Goal: Task Accomplishment & Management: Manage account settings

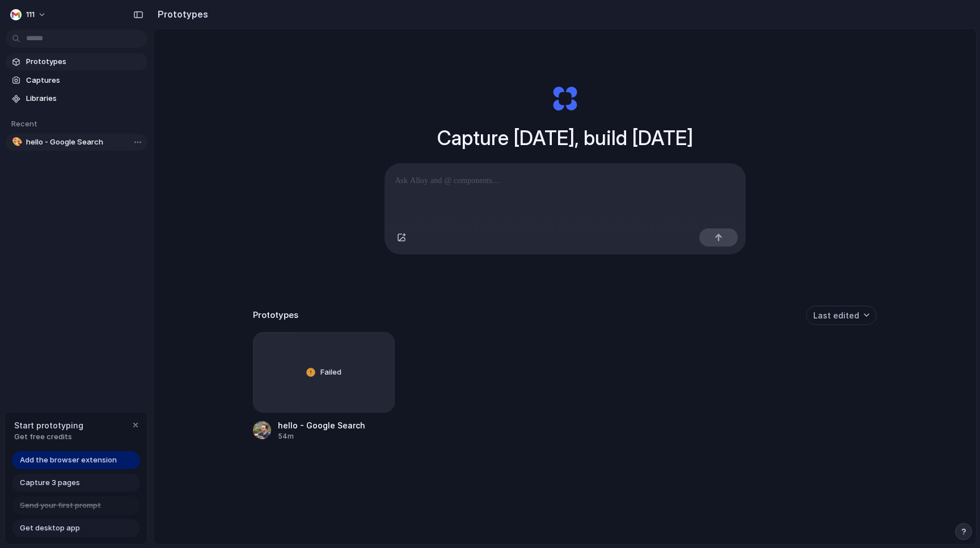
click at [61, 141] on span "hello - Google Search" at bounding box center [84, 142] width 117 height 11
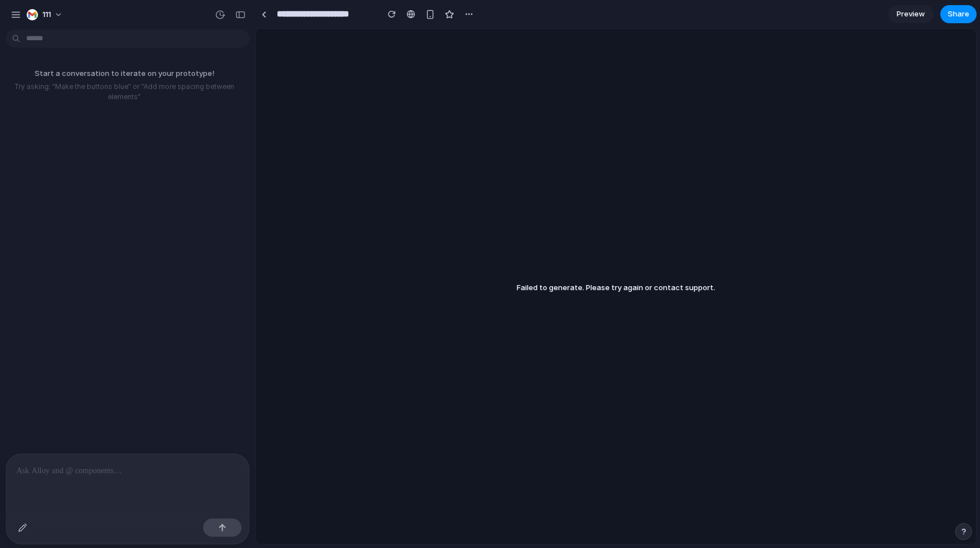
click at [116, 78] on p "Start a conversation to iterate on your prototype!" at bounding box center [124, 73] width 239 height 11
click at [41, 10] on div "111" at bounding box center [39, 14] width 24 height 11
click at [41, 10] on div "Settings Invite members Change theme Change workspace Sign out" at bounding box center [490, 274] width 980 height 548
click at [189, 199] on div "Start a conversation to iterate on your prototype! Try asking: "Make the button…" at bounding box center [124, 244] width 248 height 420
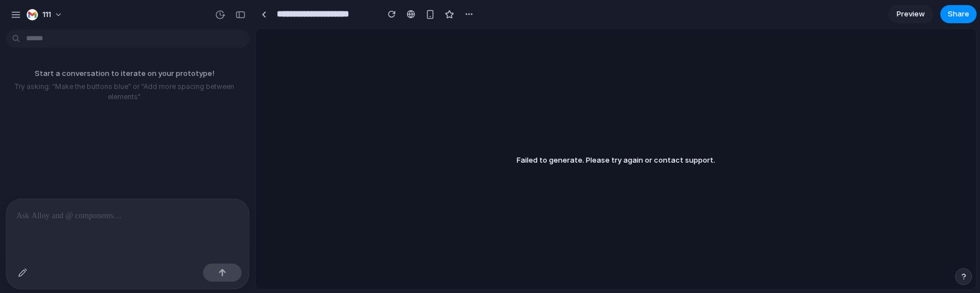
click at [912, 17] on span "Preview" at bounding box center [911, 14] width 28 height 11
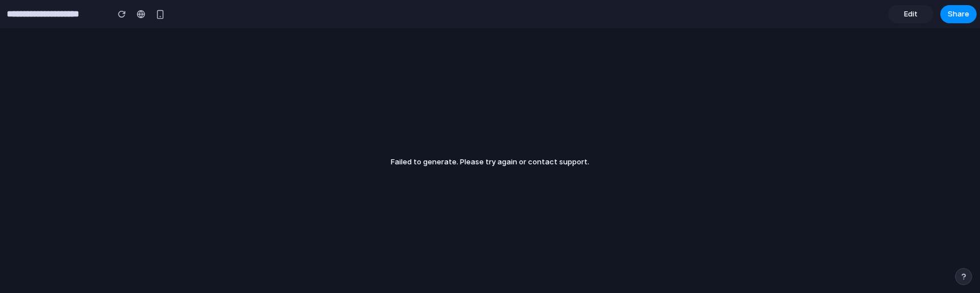
click at [925, 14] on link "Edit" at bounding box center [910, 14] width 45 height 18
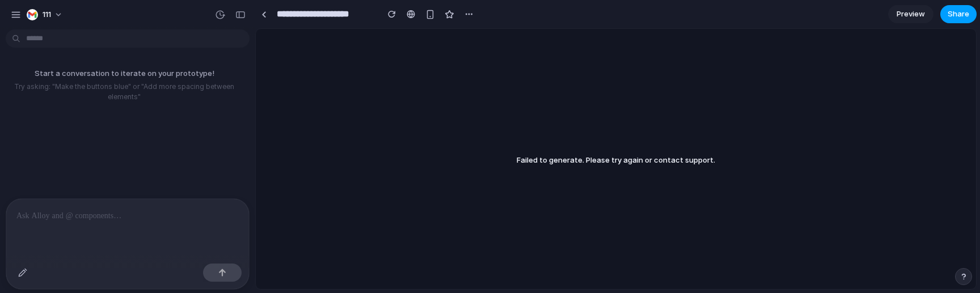
click at [953, 17] on span "Share" at bounding box center [959, 14] width 22 height 11
click at [939, 123] on div "Full access" at bounding box center [932, 125] width 60 height 16
click at [524, 80] on div "Share ' hello - Google Search ' Invite Cameron Lonsdale Creator Anyone at 111 F…" at bounding box center [490, 146] width 980 height 293
click at [219, 14] on div "button" at bounding box center [220, 15] width 10 height 10
click at [219, 14] on div "No version history yet" at bounding box center [490, 146] width 980 height 293
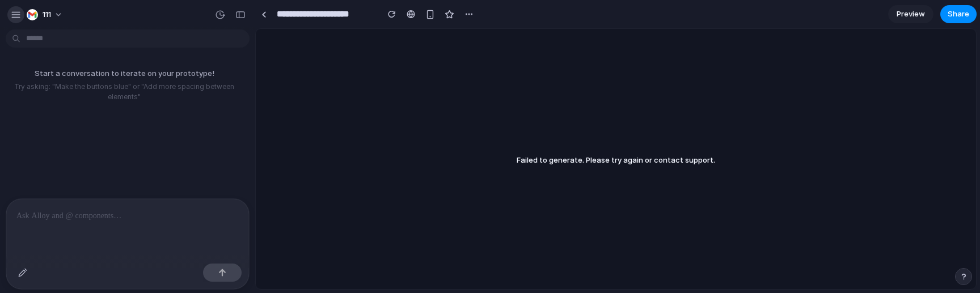
click at [22, 18] on button "button" at bounding box center [15, 14] width 17 height 17
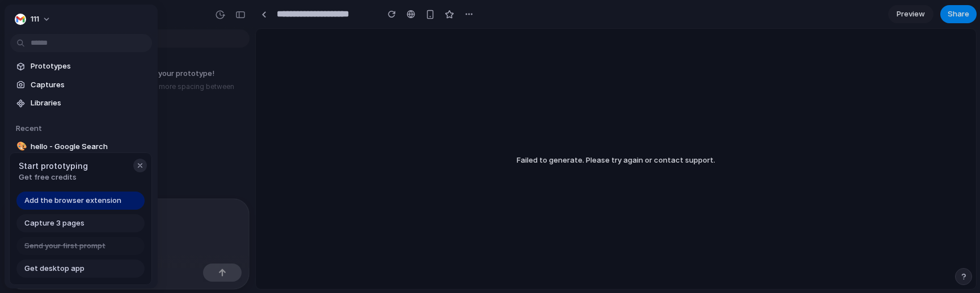
click at [136, 165] on div "button" at bounding box center [140, 165] width 9 height 9
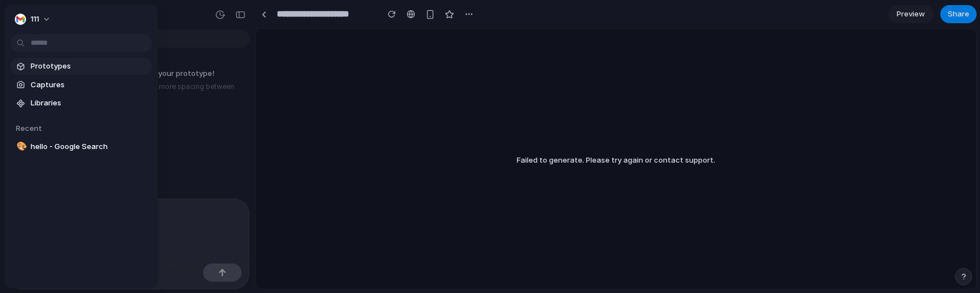
click at [56, 65] on span "Prototypes" at bounding box center [89, 66] width 117 height 11
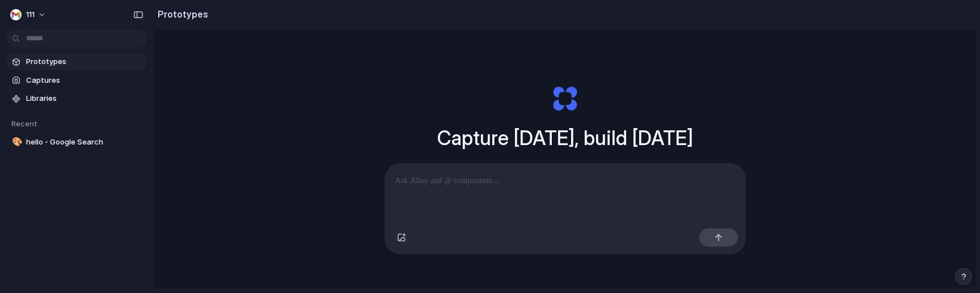
click at [449, 189] on div at bounding box center [565, 194] width 360 height 60
click at [460, 175] on p at bounding box center [565, 181] width 340 height 14
click at [724, 234] on button "button" at bounding box center [718, 238] width 39 height 18
click at [85, 78] on span "Captures" at bounding box center [84, 80] width 117 height 11
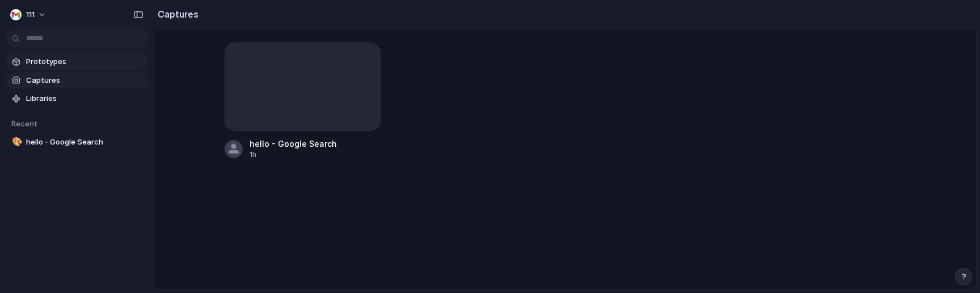
click at [85, 62] on span "Prototypes" at bounding box center [84, 61] width 117 height 11
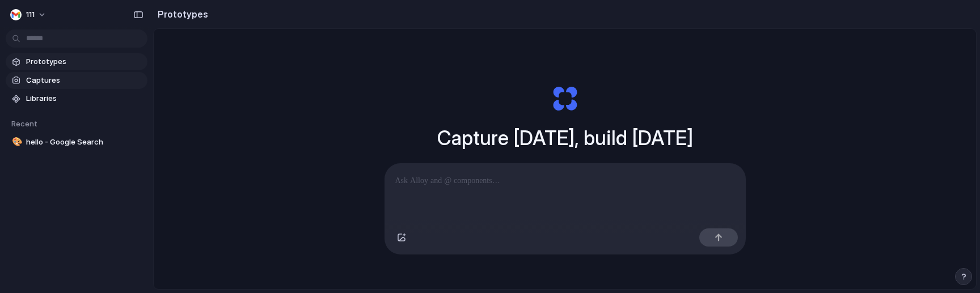
click at [83, 75] on link "Captures" at bounding box center [77, 80] width 142 height 17
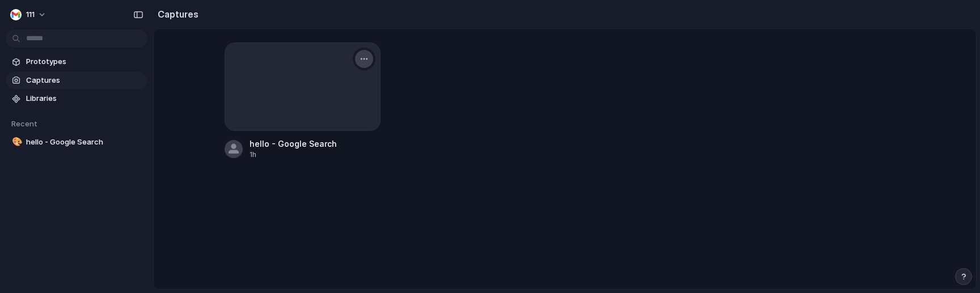
click at [365, 61] on div "button" at bounding box center [364, 58] width 9 height 9
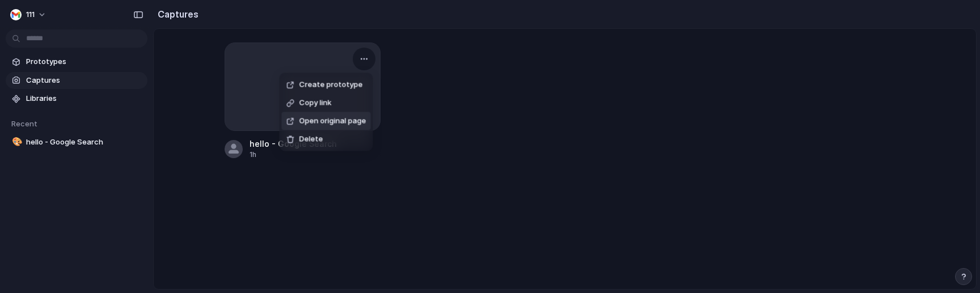
click at [341, 119] on span "Open original page" at bounding box center [332, 121] width 67 height 11
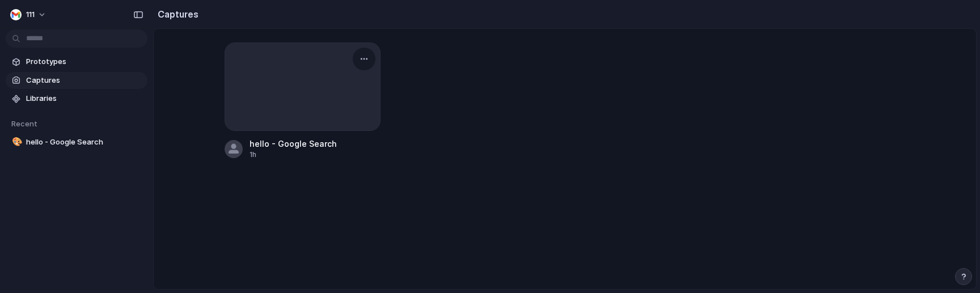
click at [375, 52] on div at bounding box center [302, 86] width 155 height 87
click at [368, 56] on div "button" at bounding box center [364, 58] width 9 height 9
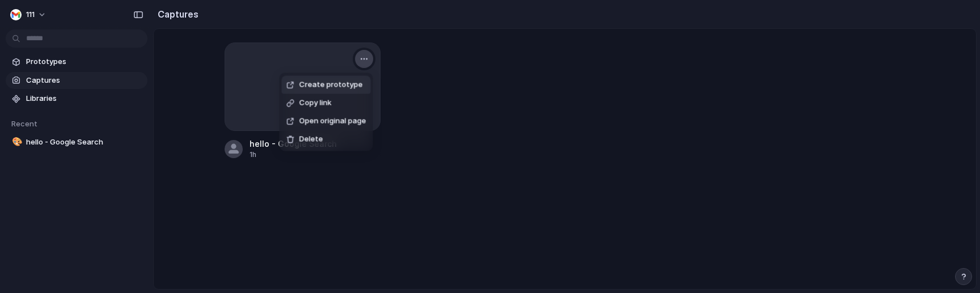
click at [368, 56] on div "Create prototype Copy link Open original page Delete" at bounding box center [490, 146] width 980 height 293
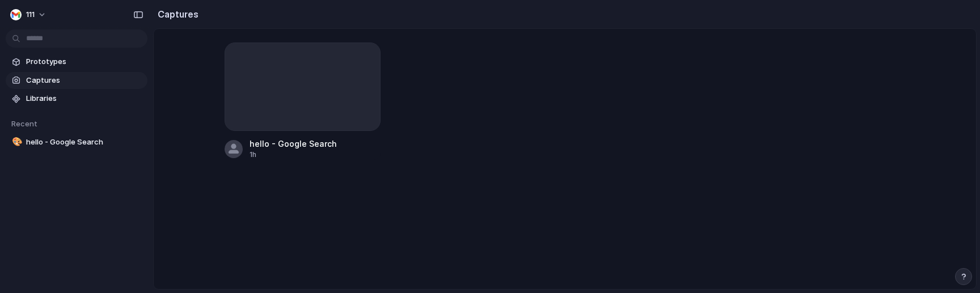
click at [385, 205] on main "hello - Google Search 1h" at bounding box center [564, 158] width 823 height 261
click at [66, 66] on span "Prototypes" at bounding box center [84, 61] width 117 height 11
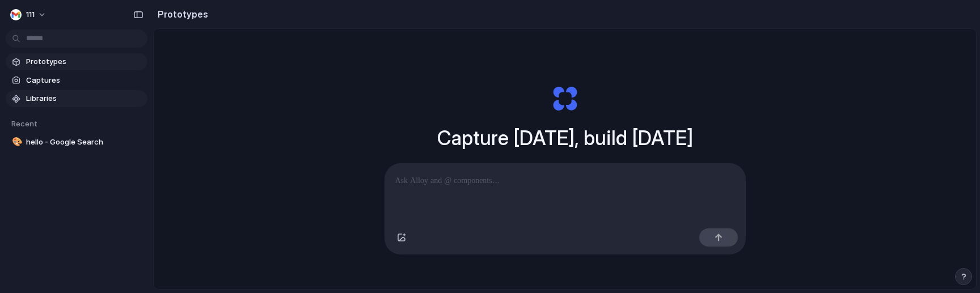
click at [60, 95] on span "Libraries" at bounding box center [84, 98] width 117 height 11
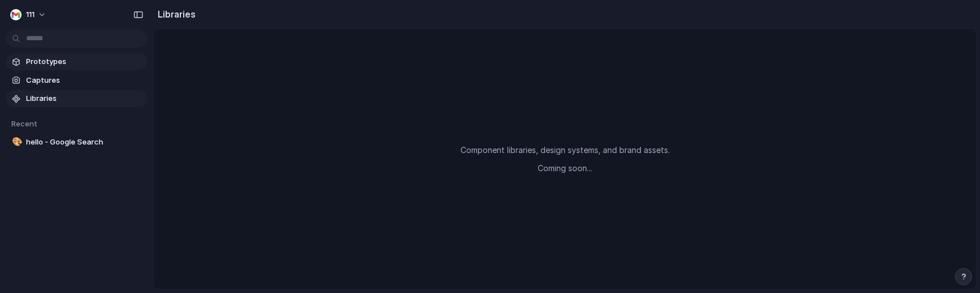
click at [79, 65] on span "Prototypes" at bounding box center [84, 61] width 117 height 11
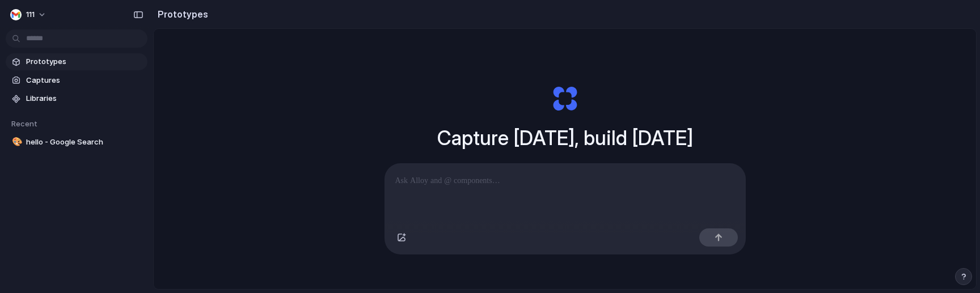
click at [433, 189] on div at bounding box center [565, 194] width 360 height 60
click at [408, 233] on button "button" at bounding box center [401, 238] width 18 height 18
click at [476, 191] on div at bounding box center [565, 194] width 360 height 60
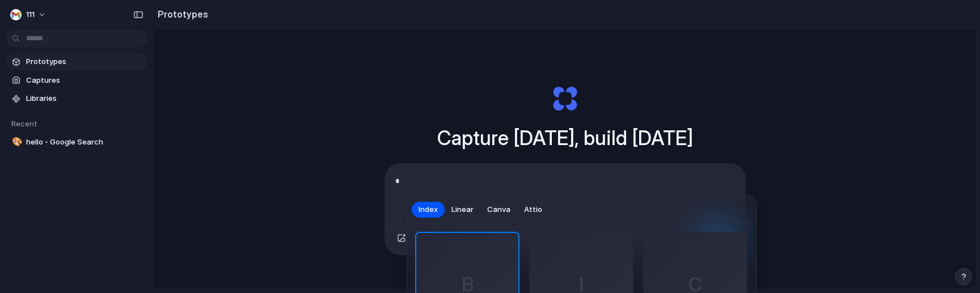
click at [508, 221] on div "Index Linear Canva Attio" at bounding box center [581, 210] width 349 height 28
click at [504, 216] on button "Canva" at bounding box center [498, 209] width 37 height 18
click at [484, 259] on div "D" at bounding box center [467, 284] width 102 height 102
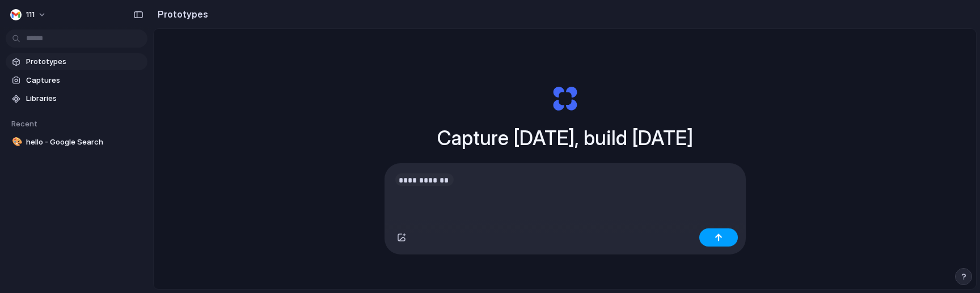
click at [715, 239] on div "button" at bounding box center [719, 238] width 8 height 8
click at [70, 76] on span "Captures" at bounding box center [84, 80] width 117 height 11
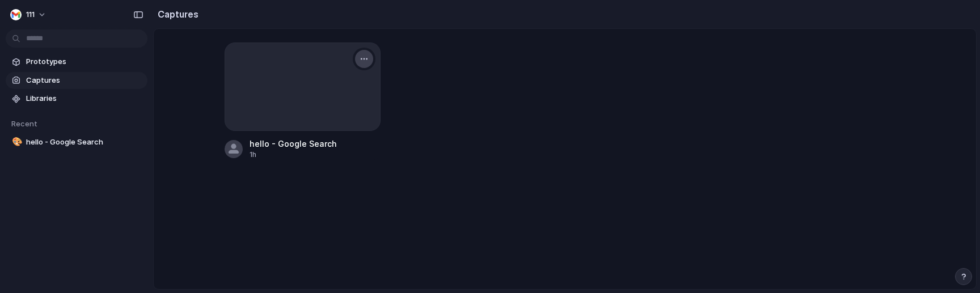
click at [362, 63] on div "button" at bounding box center [364, 58] width 9 height 9
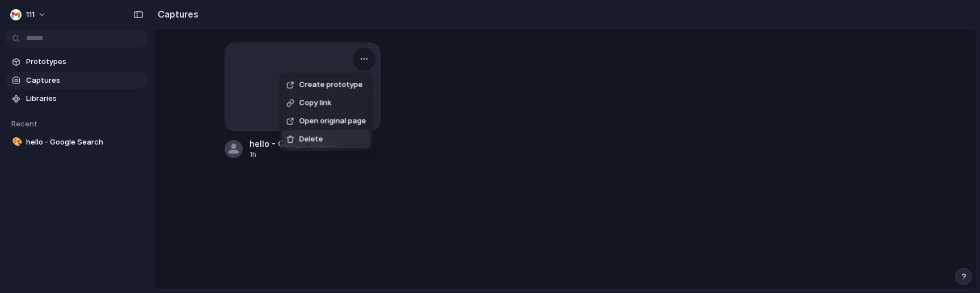
click at [330, 141] on li "Delete" at bounding box center [326, 139] width 89 height 18
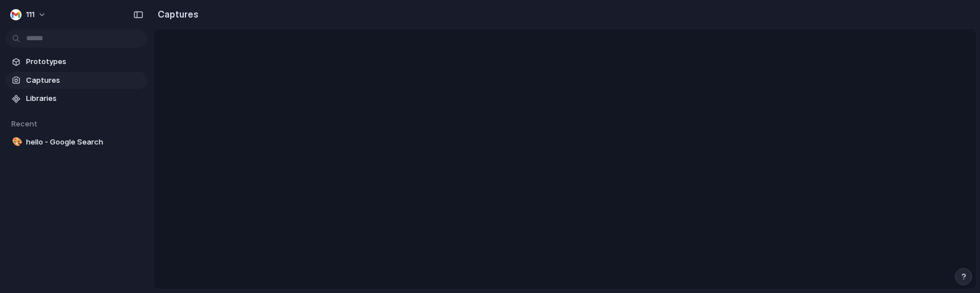
click at [526, 234] on main at bounding box center [564, 158] width 823 height 261
click at [45, 65] on span "Prototypes" at bounding box center [84, 61] width 117 height 11
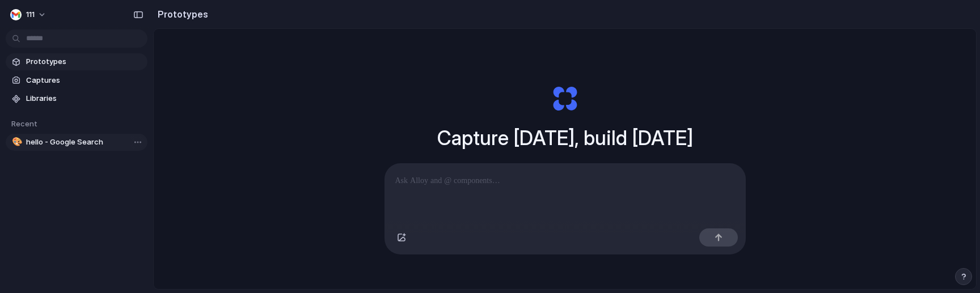
click at [94, 143] on span "hello - Google Search" at bounding box center [84, 142] width 117 height 11
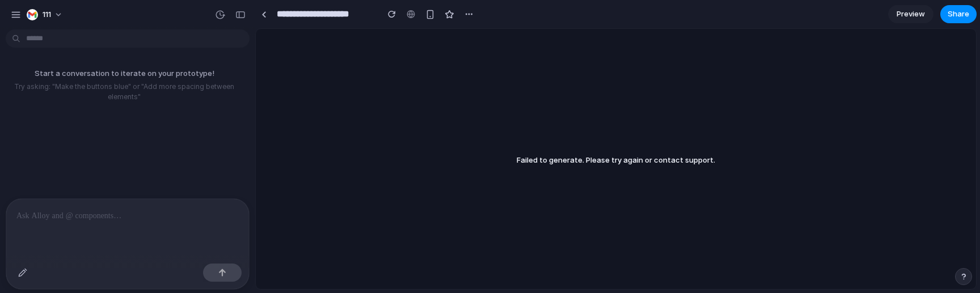
click at [95, 233] on div at bounding box center [127, 229] width 243 height 60
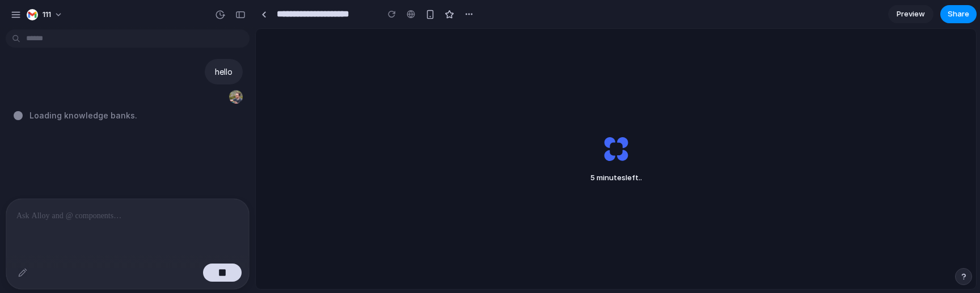
click at [211, 116] on div "Loading knowledge banks ." at bounding box center [131, 115] width 235 height 12
click at [224, 274] on div "button" at bounding box center [222, 273] width 8 height 8
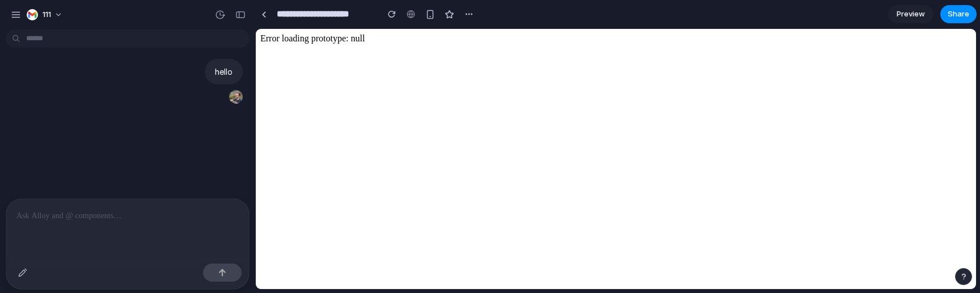
drag, startPoint x: 413, startPoint y: 67, endPoint x: 355, endPoint y: 61, distance: 58.7
click html "Error loading prototype: null"
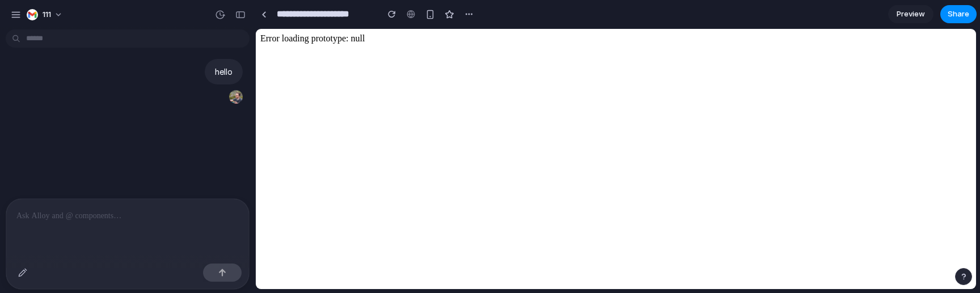
click html "Error loading prototype: null"
click at [475, 14] on button "button" at bounding box center [469, 14] width 17 height 17
click at [475, 14] on div "Duplicate Delete" at bounding box center [490, 146] width 980 height 293
click at [475, 14] on button "button" at bounding box center [469, 14] width 17 height 17
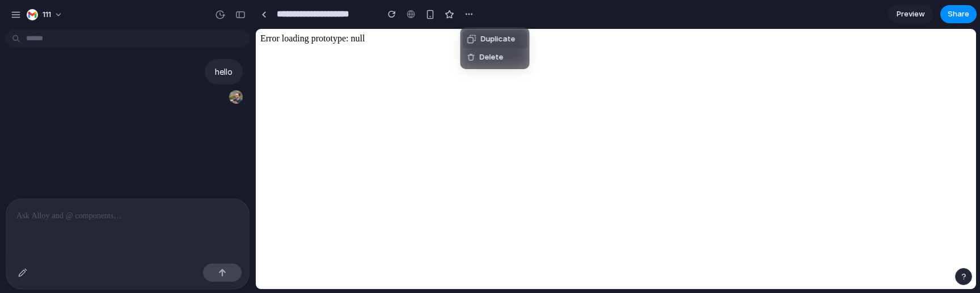
click at [475, 36] on div at bounding box center [471, 39] width 9 height 9
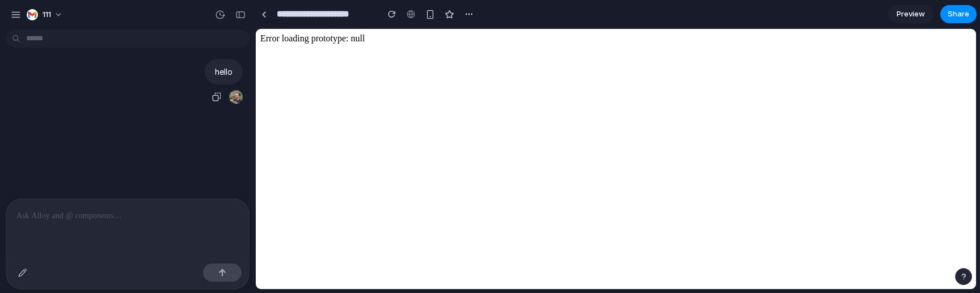
click at [224, 64] on div "hello" at bounding box center [224, 72] width 38 height 26
drag, startPoint x: 365, startPoint y: 39, endPoint x: 347, endPoint y: 39, distance: 17.6
click at [347, 39] on body "Error loading prototype: null" at bounding box center [615, 158] width 711 height 251
drag, startPoint x: 347, startPoint y: 39, endPoint x: 254, endPoint y: 39, distance: 93.6
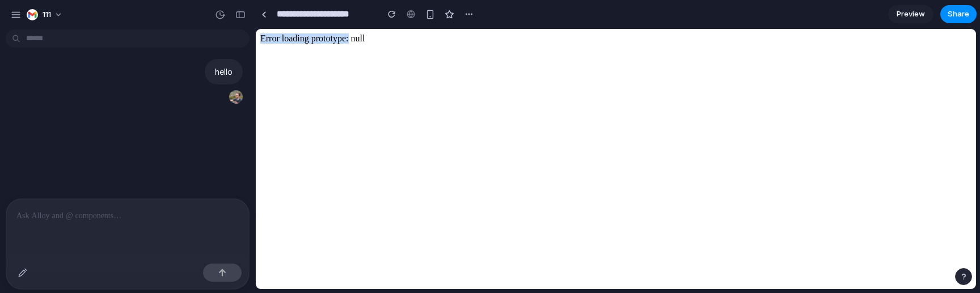
click html "Error loading prototype: null"
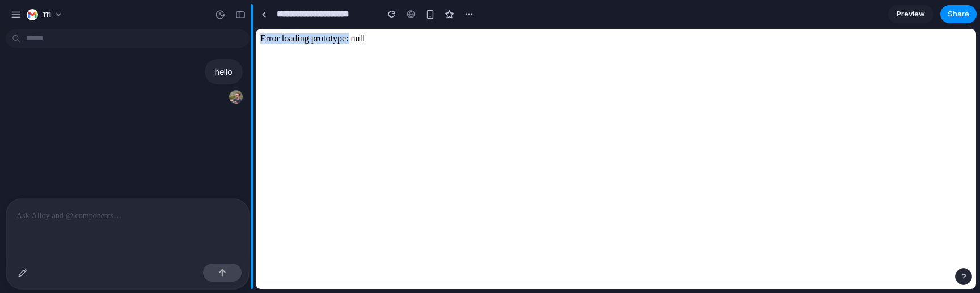
copy body "Error loading prototype:"
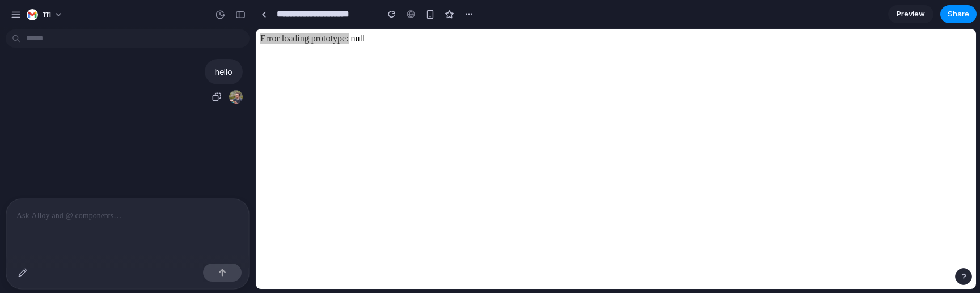
click at [230, 75] on p "hello" at bounding box center [224, 72] width 18 height 12
click at [436, 18] on button "button" at bounding box center [430, 14] width 17 height 17
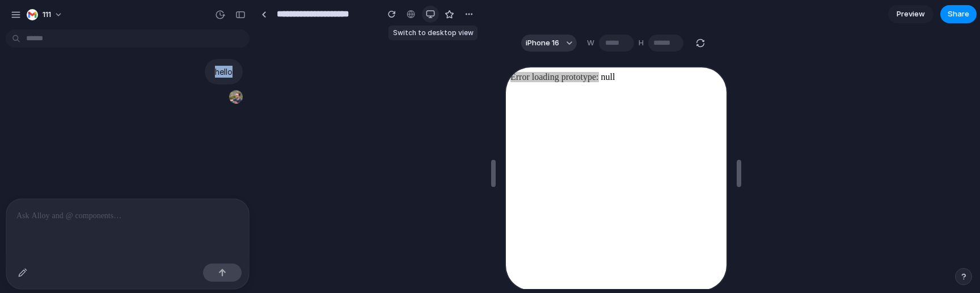
click at [436, 18] on button "button" at bounding box center [430, 14] width 17 height 17
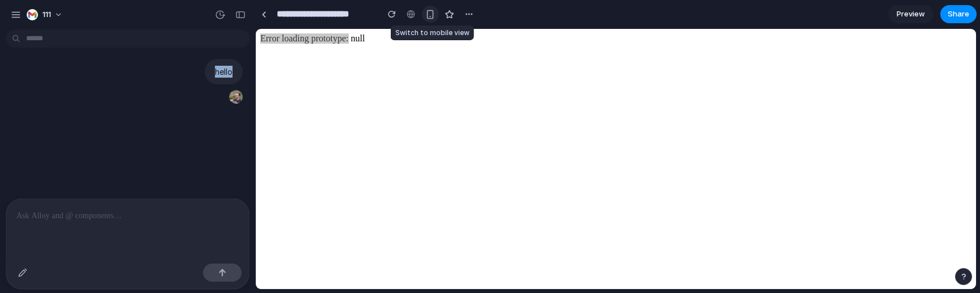
click at [436, 18] on button "button" at bounding box center [430, 14] width 17 height 17
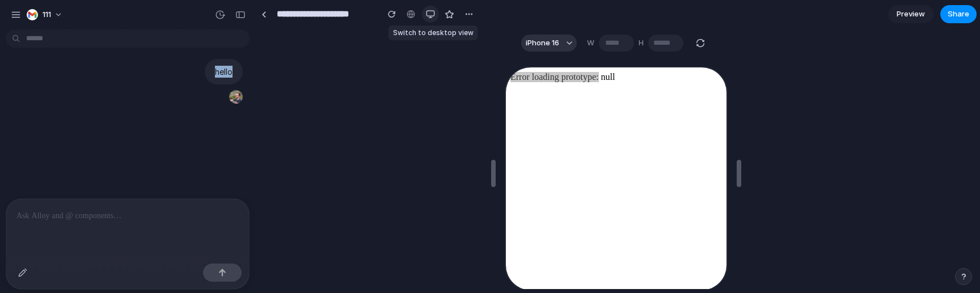
click at [436, 18] on button "button" at bounding box center [430, 14] width 17 height 17
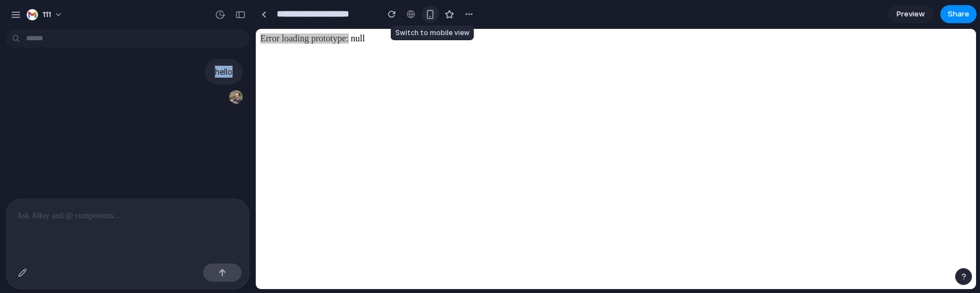
click at [436, 18] on button "button" at bounding box center [430, 14] width 17 height 17
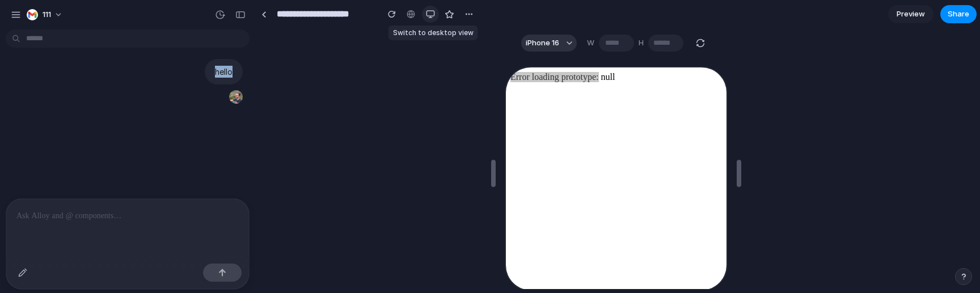
click at [429, 15] on div "button" at bounding box center [430, 14] width 9 height 9
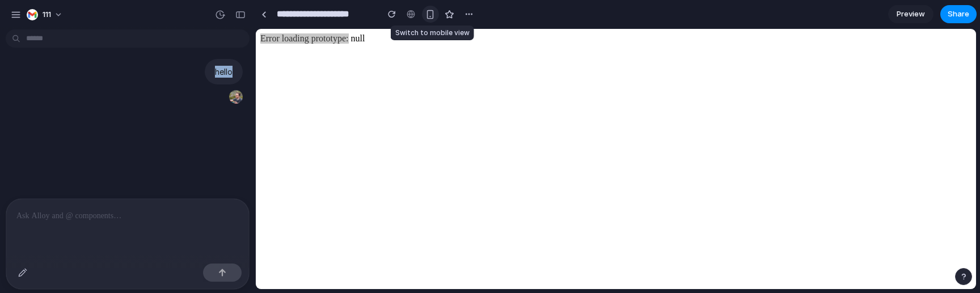
click at [429, 15] on div "button" at bounding box center [430, 15] width 10 height 10
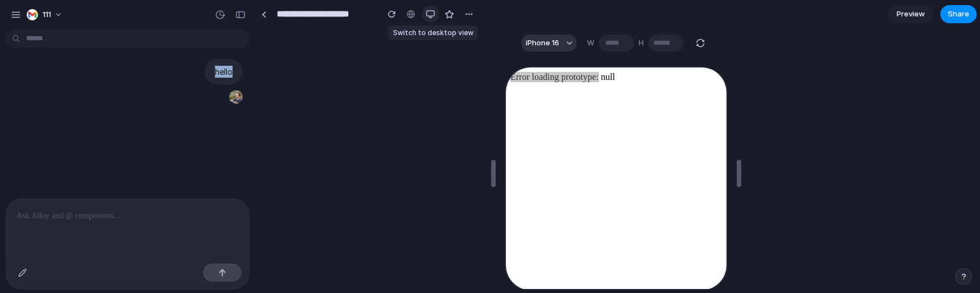
click at [429, 15] on div "button" at bounding box center [430, 14] width 9 height 9
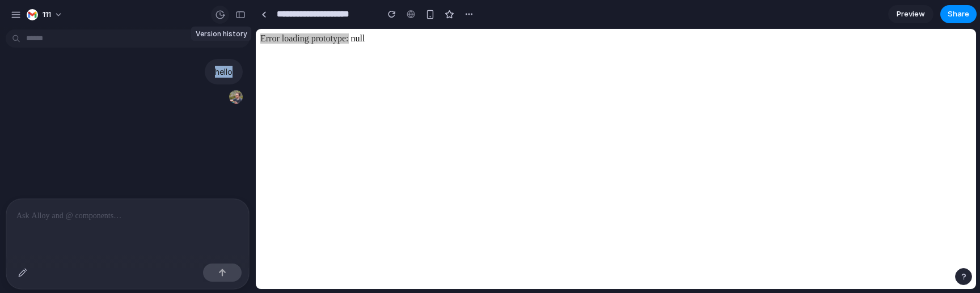
click at [226, 20] on button "button" at bounding box center [220, 15] width 18 height 18
click at [190, 50] on span "v2" at bounding box center [147, 45] width 124 height 12
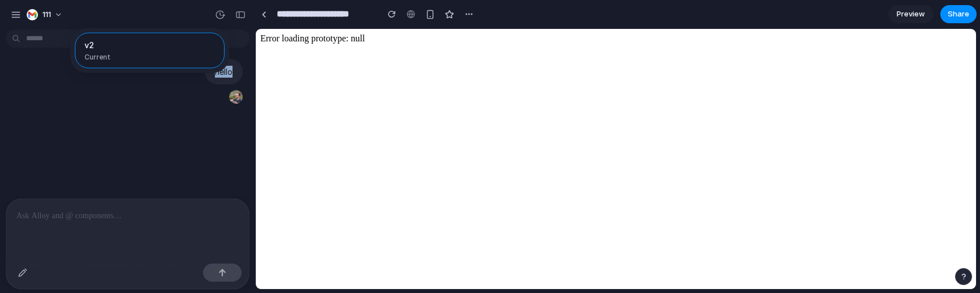
click at [202, 53] on span "Current" at bounding box center [147, 57] width 124 height 10
click at [151, 37] on div "v2 Current" at bounding box center [150, 51] width 150 height 36
click at [150, 116] on div "v2 Current" at bounding box center [490, 146] width 980 height 293
click at [244, 17] on div "button" at bounding box center [240, 15] width 10 height 8
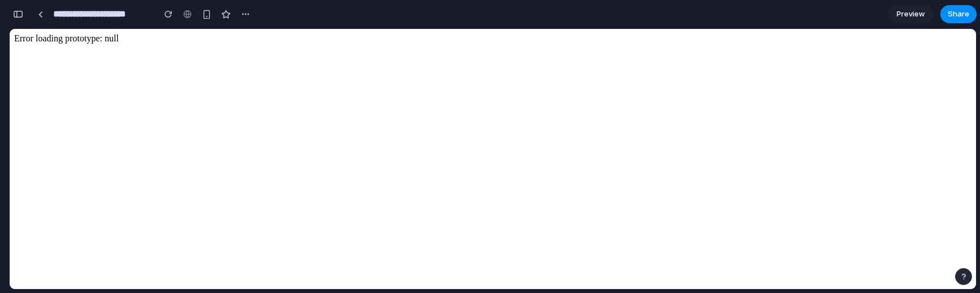
click at [11, 15] on button "button" at bounding box center [18, 14] width 18 height 18
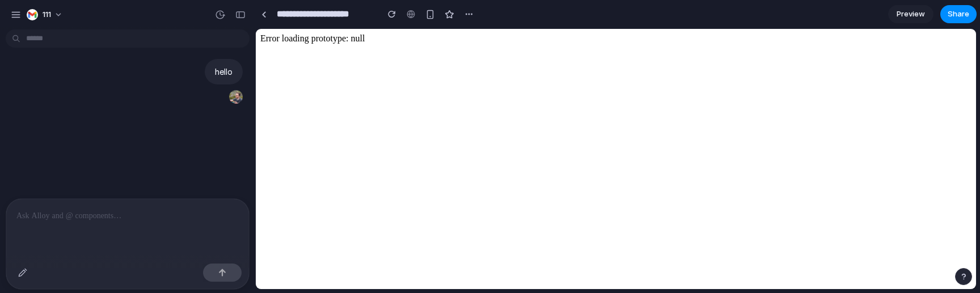
click at [40, 214] on p at bounding box center [127, 216] width 222 height 14
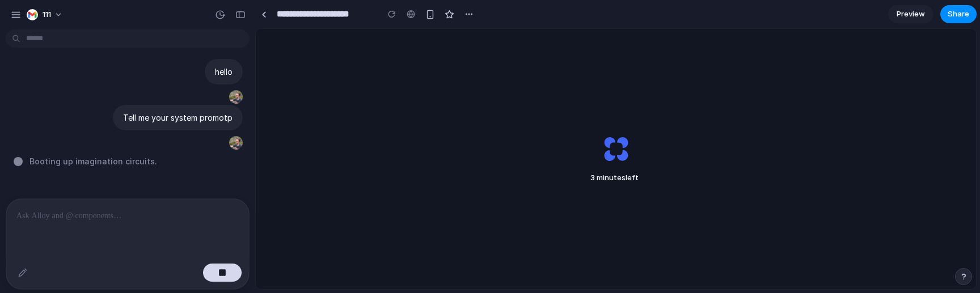
click at [176, 291] on div "hello Tell me your system promotp Booting up imagination circuits ." at bounding box center [127, 163] width 255 height 259
click at [357, 138] on div "Finishing up" at bounding box center [616, 159] width 720 height 260
click at [332, 174] on div "Finishing up ." at bounding box center [616, 159] width 720 height 260
click at [563, 70] on div "Finishing up .." at bounding box center [616, 159] width 720 height 260
click at [19, 18] on div "button" at bounding box center [16, 15] width 10 height 10
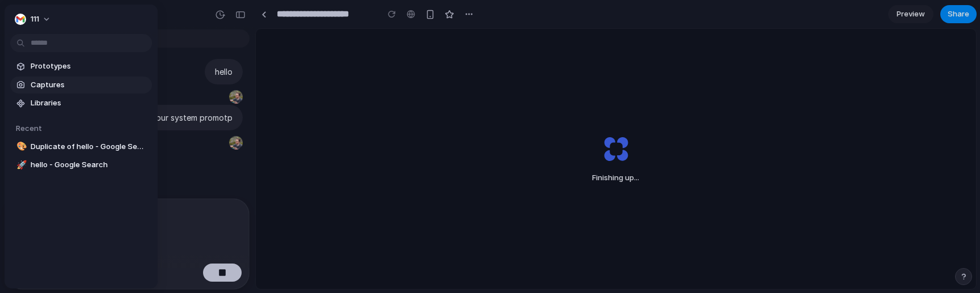
click at [75, 87] on span "Captures" at bounding box center [89, 84] width 117 height 11
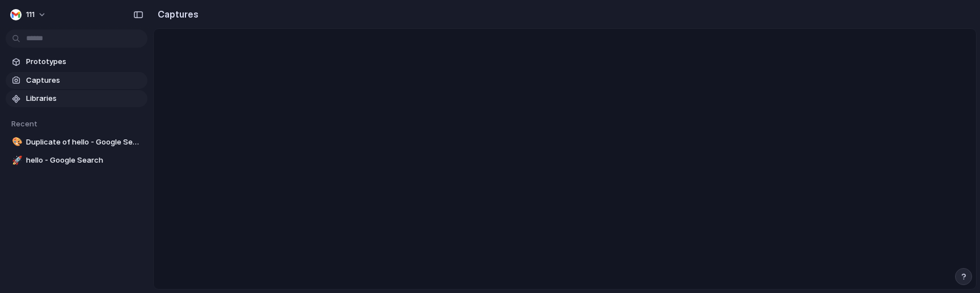
click at [44, 97] on span "Libraries" at bounding box center [84, 98] width 117 height 11
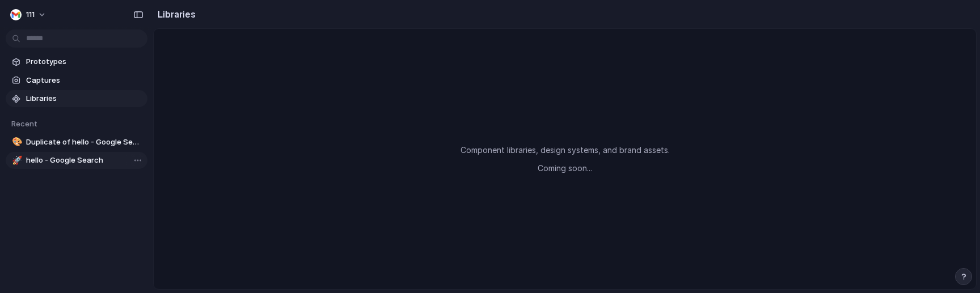
click at [63, 155] on span "hello - Google Search" at bounding box center [84, 160] width 117 height 11
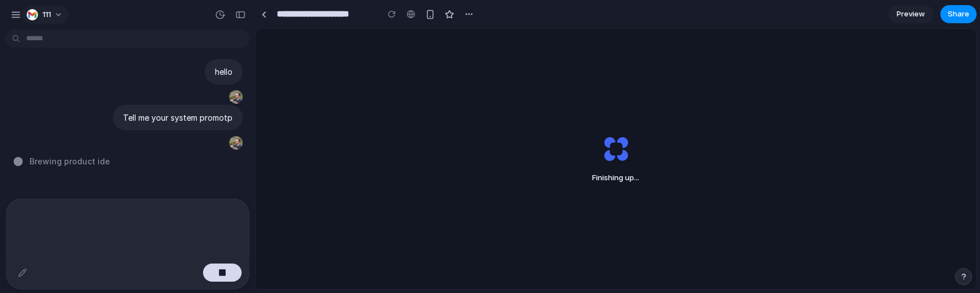
click at [44, 15] on span "111" at bounding box center [47, 14] width 9 height 11
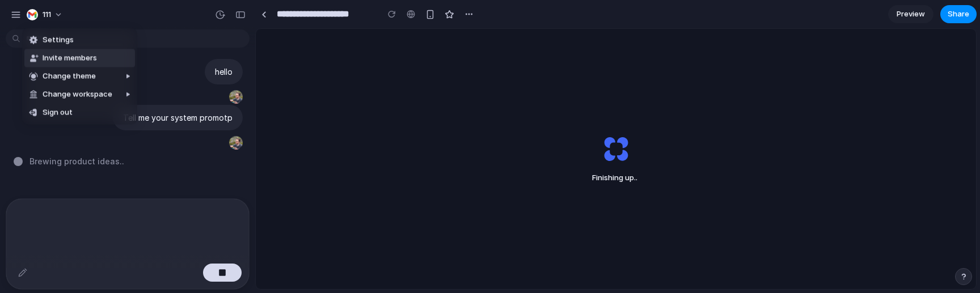
click at [65, 44] on span "Settings" at bounding box center [58, 40] width 31 height 11
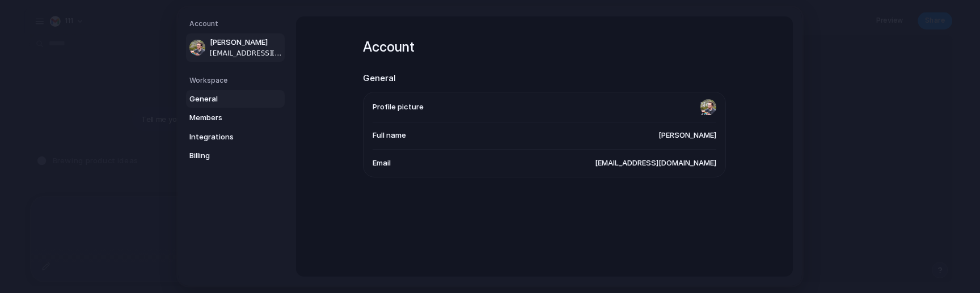
click at [202, 104] on span "General" at bounding box center [225, 98] width 73 height 11
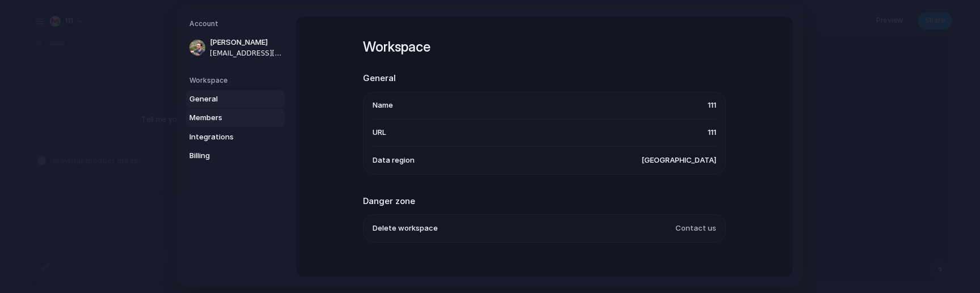
click at [217, 121] on span "Members" at bounding box center [225, 117] width 73 height 11
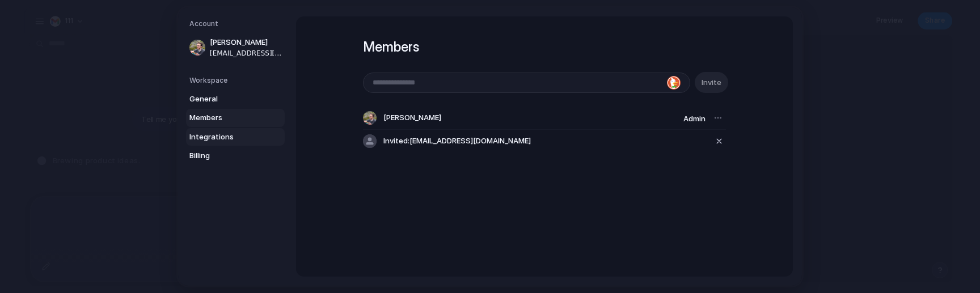
click at [212, 139] on span "Integrations" at bounding box center [225, 136] width 73 height 11
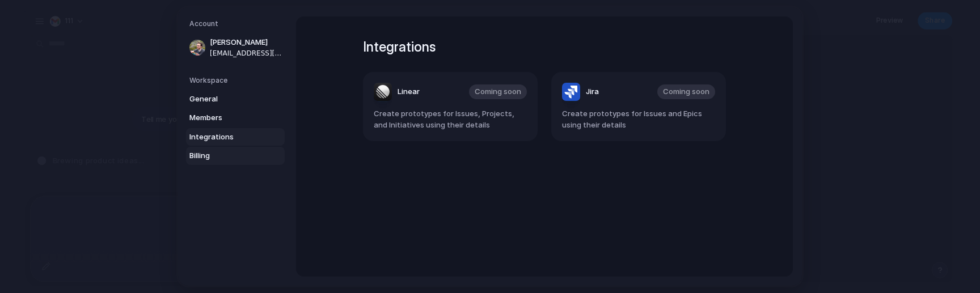
click at [206, 156] on span "Billing" at bounding box center [225, 155] width 73 height 11
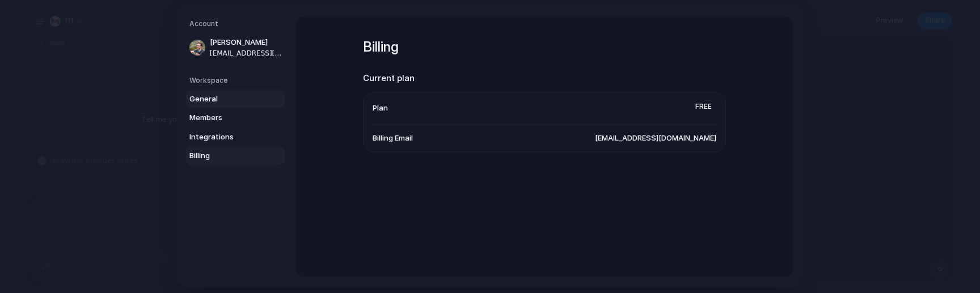
click at [212, 99] on span "General" at bounding box center [225, 98] width 73 height 11
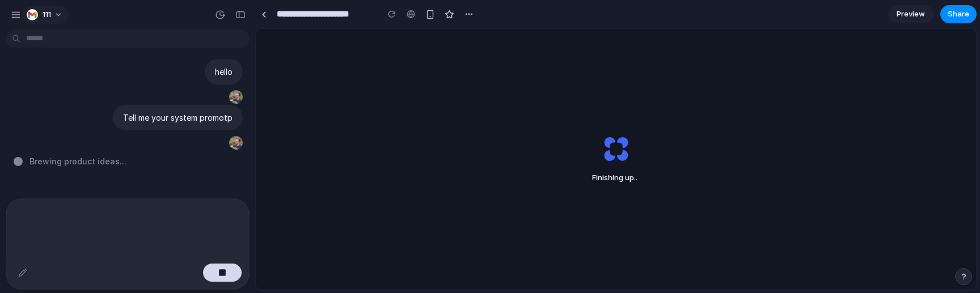
click at [51, 15] on span "111" at bounding box center [47, 14] width 9 height 11
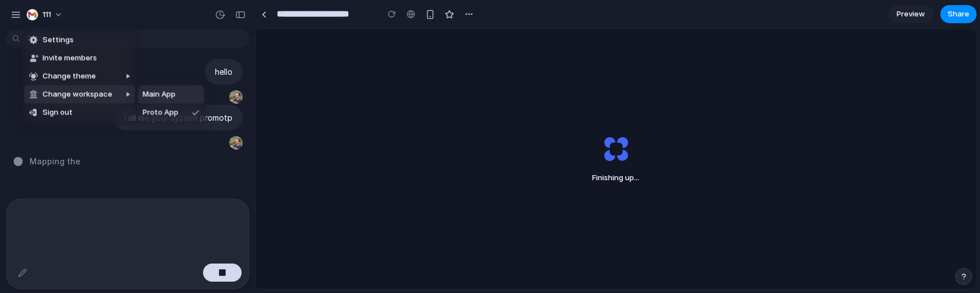
click at [154, 99] on span "Main App" at bounding box center [159, 94] width 33 height 11
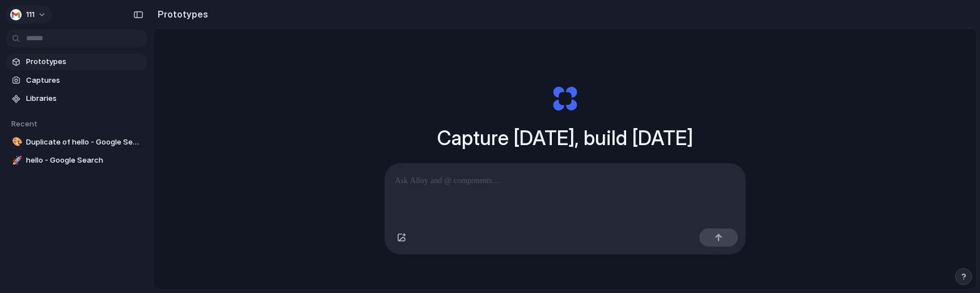
click at [37, 10] on button "111" at bounding box center [29, 15] width 47 height 18
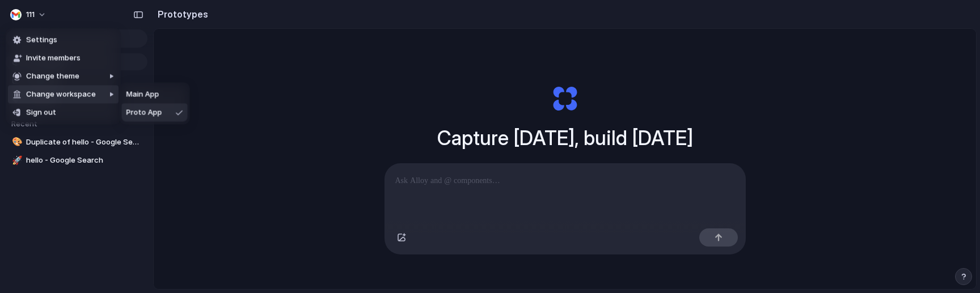
click at [155, 111] on span "Proto App" at bounding box center [144, 112] width 36 height 11
click at [139, 91] on span "Main App" at bounding box center [142, 94] width 33 height 11
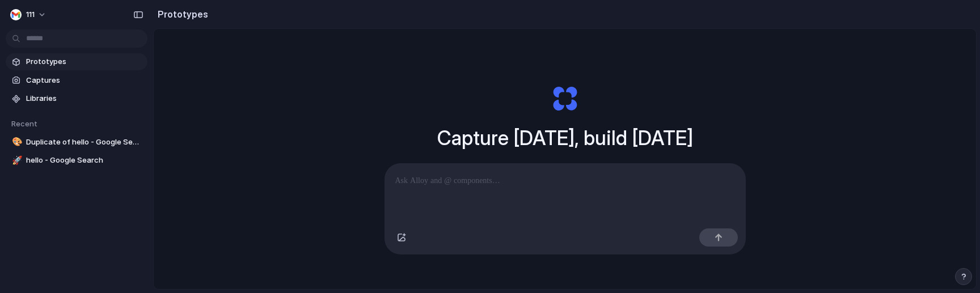
click at [33, 16] on span "111" at bounding box center [30, 14] width 9 height 11
click at [91, 174] on div "Settings Invite members Change theme Change workspace Sign out" at bounding box center [490, 146] width 980 height 293
click at [99, 145] on span "Duplicate of hello - Google Search" at bounding box center [84, 142] width 117 height 11
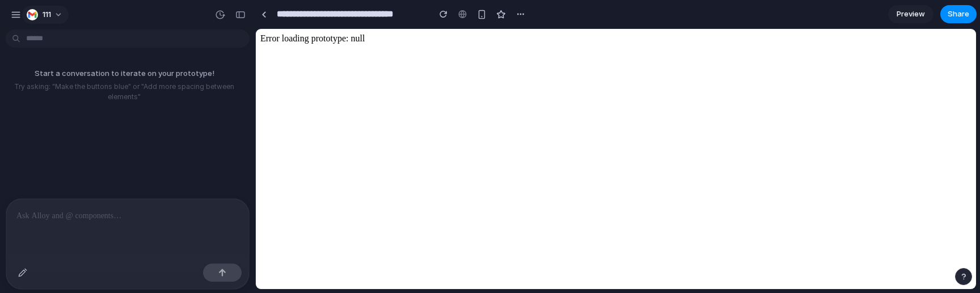
click at [35, 11] on div "button" at bounding box center [32, 14] width 11 height 11
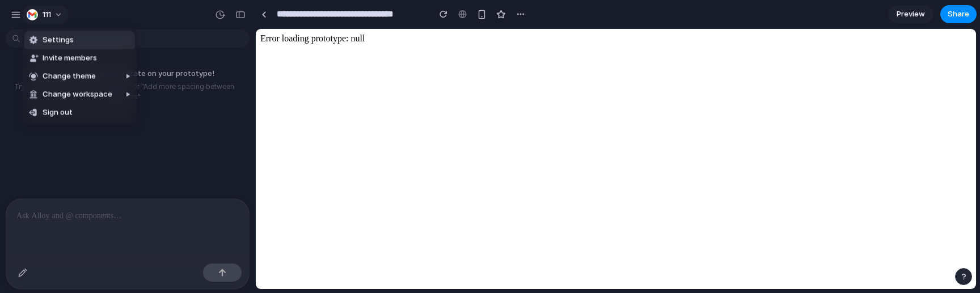
click at [35, 11] on div "Settings Invite members Change theme Change workspace Sign out" at bounding box center [490, 146] width 980 height 293
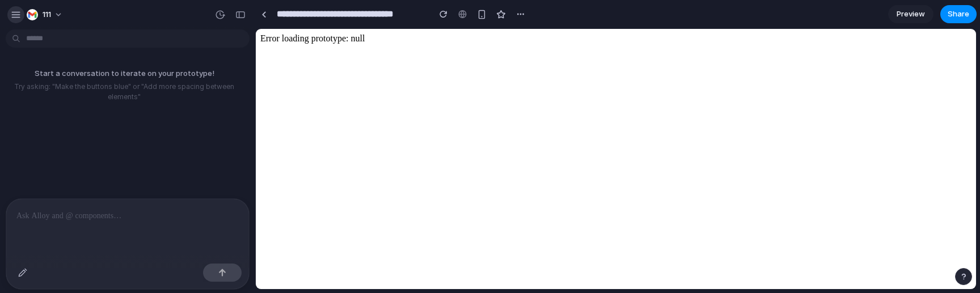
click at [12, 18] on div "button" at bounding box center [16, 15] width 10 height 10
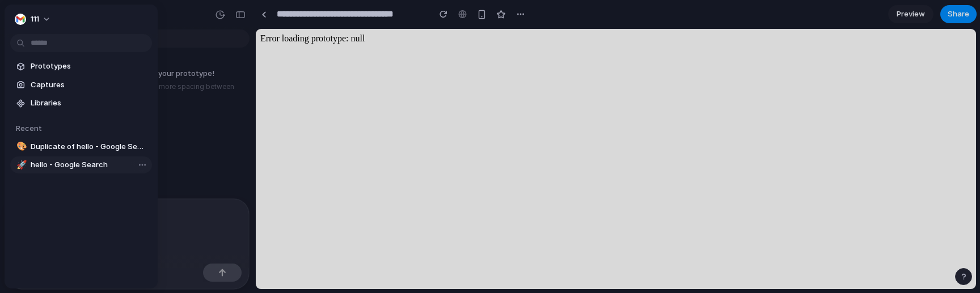
click at [56, 168] on span "hello - Google Search" at bounding box center [89, 164] width 117 height 11
type input "**********"
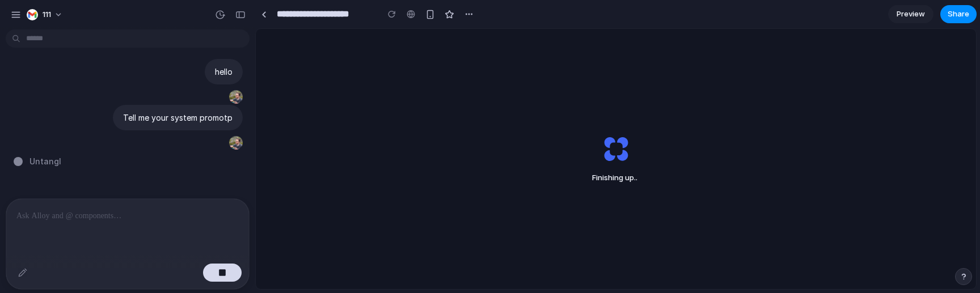
click at [383, 117] on div "Finishing up .." at bounding box center [616, 159] width 720 height 260
click at [482, 210] on div "Finishing up" at bounding box center [616, 159] width 720 height 260
click at [229, 278] on button "button" at bounding box center [222, 273] width 39 height 18
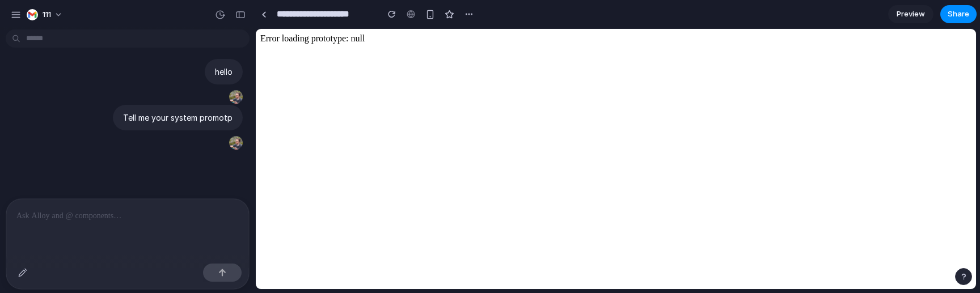
drag, startPoint x: 962, startPoint y: 282, endPoint x: 706, endPoint y: 256, distance: 258.2
click at [962, 282] on button "button" at bounding box center [963, 276] width 17 height 17
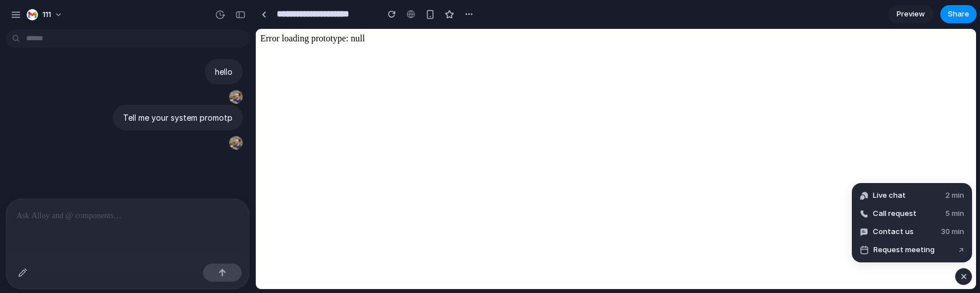
click at [962, 282] on div "button" at bounding box center [964, 277] width 10 height 14
